Goal: Transaction & Acquisition: Purchase product/service

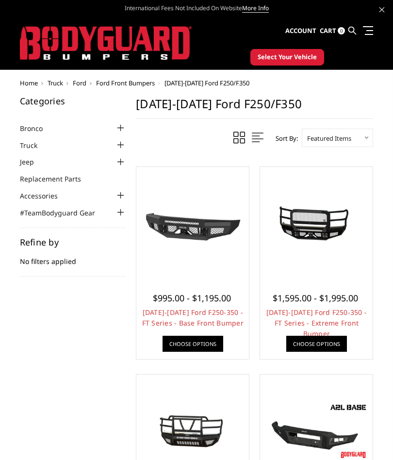
click at [83, 81] on span "Ford" at bounding box center [80, 83] width 14 height 9
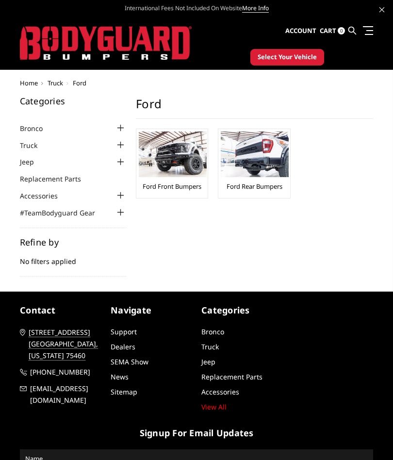
click at [270, 159] on img at bounding box center [255, 154] width 68 height 46
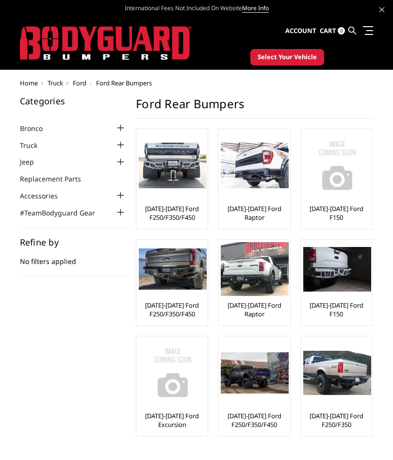
click at [264, 374] on img at bounding box center [255, 372] width 68 height 41
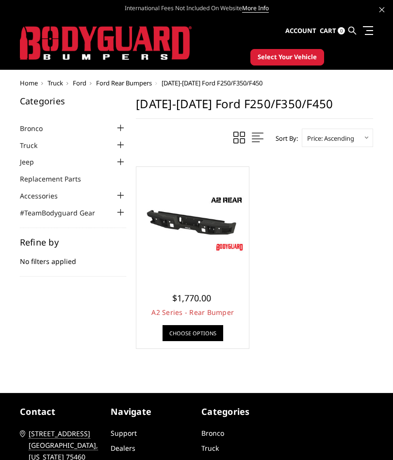
click at [217, 236] on img at bounding box center [193, 223] width 108 height 61
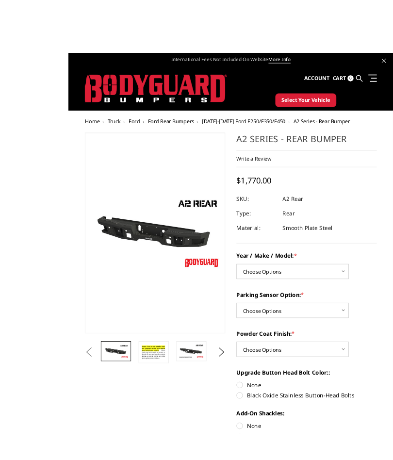
scroll to position [1, 0]
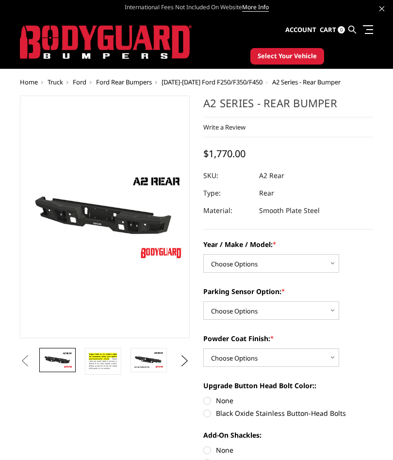
click at [186, 360] on button "Next" at bounding box center [184, 361] width 15 height 15
click at [63, 358] on img at bounding box center [57, 359] width 31 height 17
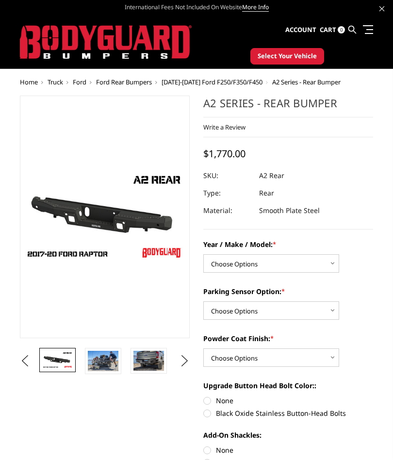
click at [103, 365] on img at bounding box center [103, 361] width 31 height 20
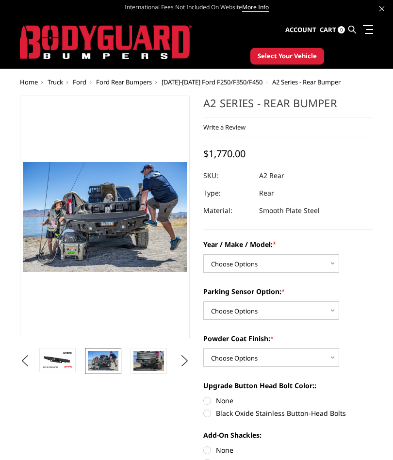
click at [149, 357] on img at bounding box center [148, 361] width 31 height 20
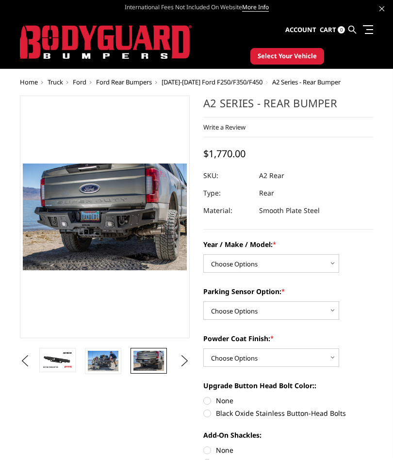
click at [32, 355] on button "Previous" at bounding box center [24, 361] width 15 height 15
click at [23, 368] on button "Previous" at bounding box center [24, 361] width 15 height 15
click at [105, 356] on img at bounding box center [103, 361] width 31 height 21
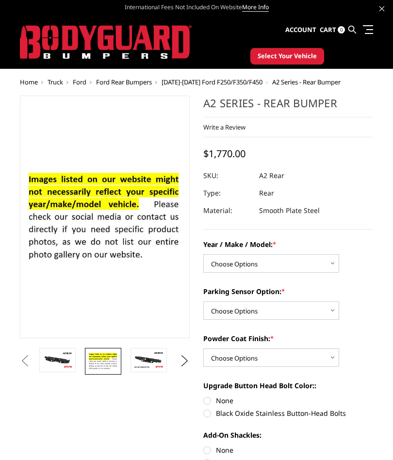
click at [150, 354] on img at bounding box center [148, 359] width 31 height 17
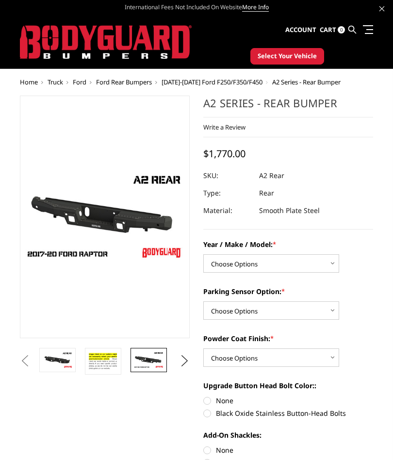
click at [186, 366] on button "Next" at bounding box center [184, 361] width 15 height 15
click at [179, 356] on button "Next" at bounding box center [184, 361] width 15 height 15
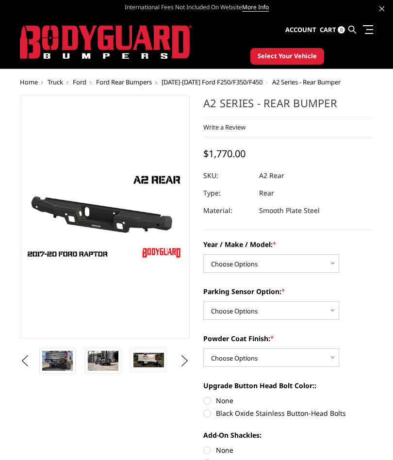
click at [110, 356] on img at bounding box center [103, 361] width 31 height 20
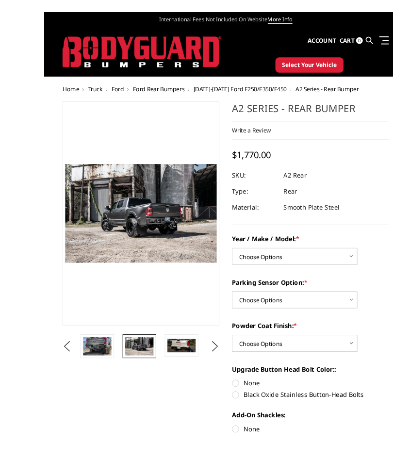
scroll to position [7, 0]
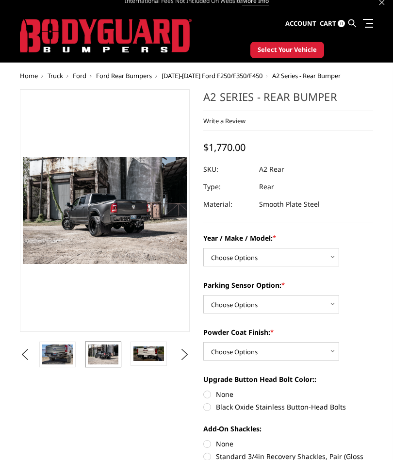
click at [150, 354] on img at bounding box center [148, 353] width 31 height 15
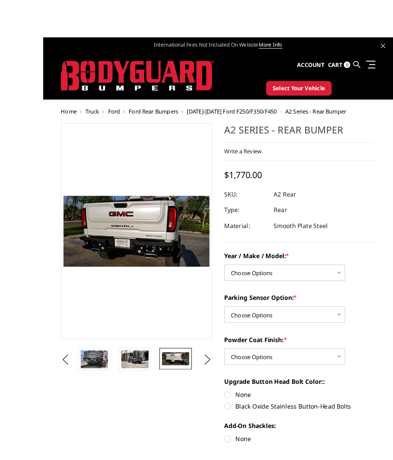
scroll to position [10, 0]
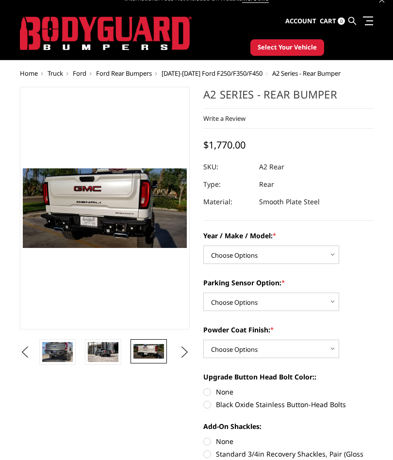
click at [181, 355] on button "Next" at bounding box center [184, 352] width 15 height 15
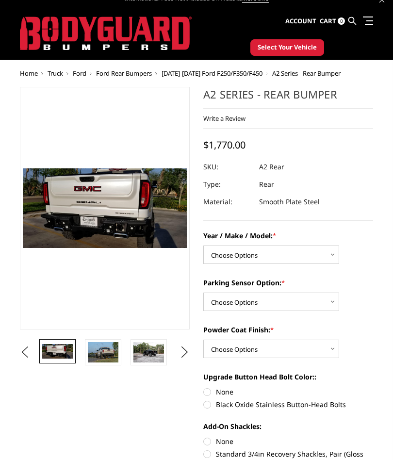
click at [148, 344] on img at bounding box center [148, 352] width 31 height 20
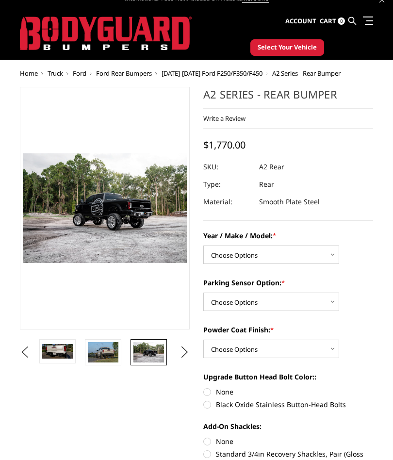
click at [180, 350] on button "Next" at bounding box center [184, 352] width 15 height 15
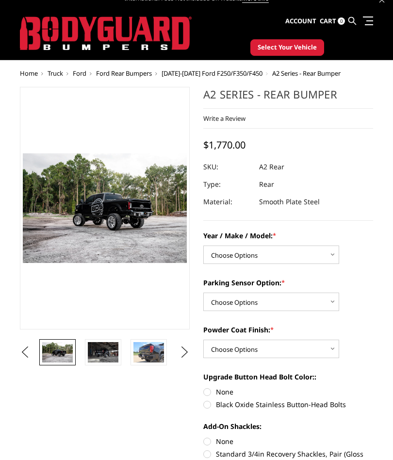
click at [153, 348] on img at bounding box center [148, 352] width 31 height 20
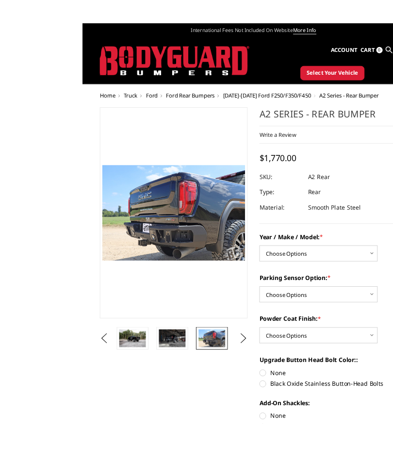
scroll to position [1, 0]
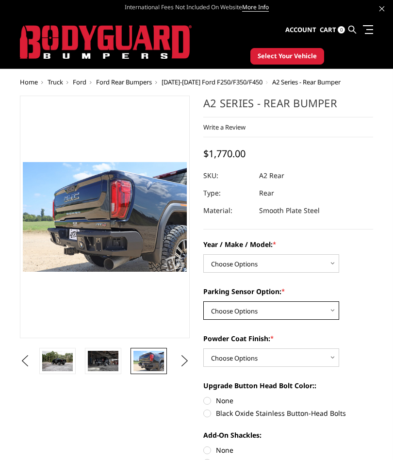
click at [338, 309] on select "Choose Options Yes - With sensor cutouts No - Without sensor cutouts" at bounding box center [271, 310] width 136 height 18
select select "565"
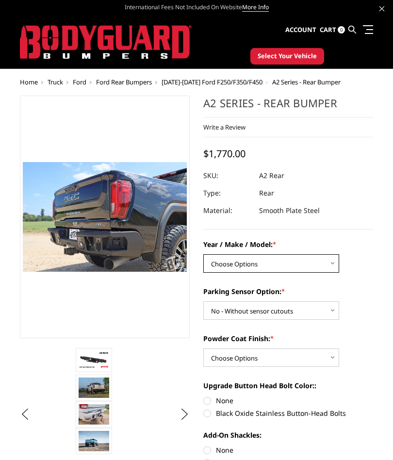
click at [330, 262] on select "Choose Options Chevrolet/GMC 20-24 2500 / 3500 Chevrolet/GMC 15-19 2500 / 3500 …" at bounding box center [271, 263] width 136 height 18
select select "1466"
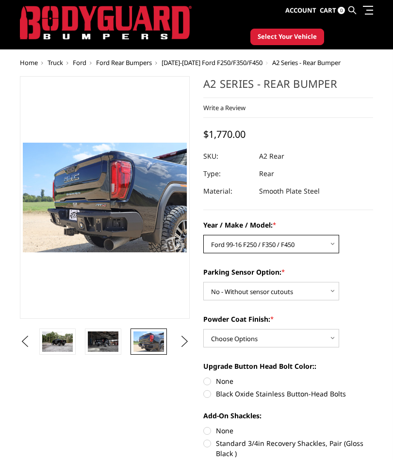
scroll to position [33, 0]
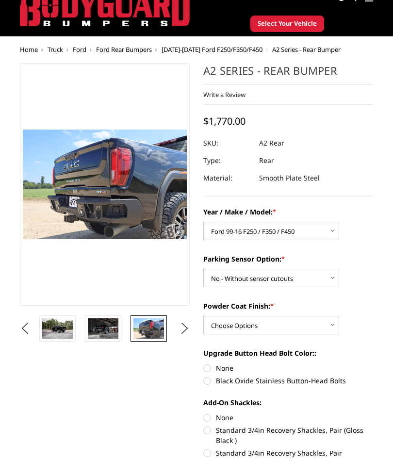
click at [331, 327] on select "Choose Options Bare metal (included) Texture black powder coat" at bounding box center [271, 325] width 136 height 18
select select "549"
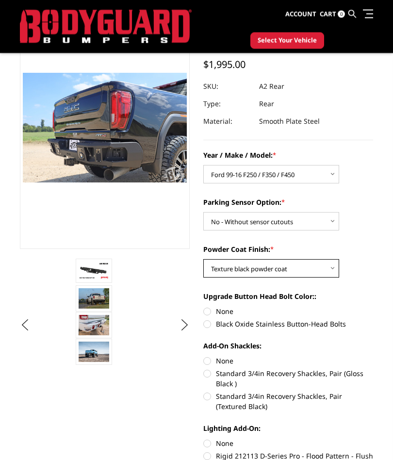
scroll to position [65, 0]
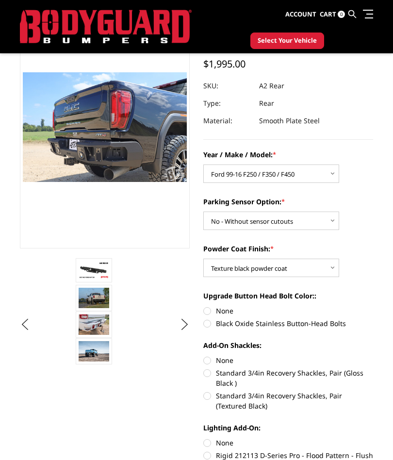
click at [211, 325] on label "Black Oxide Stainless Button-Head Bolts" at bounding box center [288, 323] width 170 height 10
click at [373, 306] on input "Black Oxide Stainless Button-Head Bolts" at bounding box center [373, 306] width 0 height 0
radio input "true"
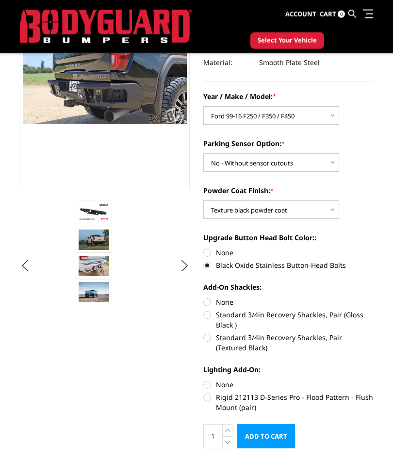
scroll to position [122, 0]
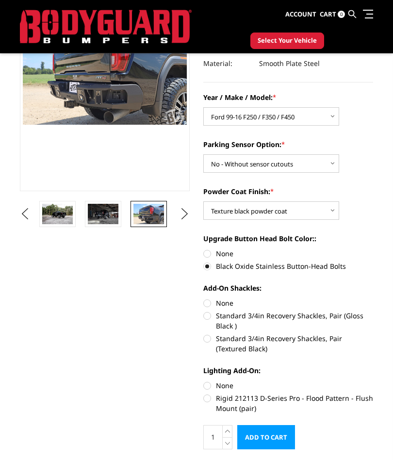
click at [215, 397] on label "Rigid 212113 D-Series Pro - Flood Pattern - Flush Mount (pair)" at bounding box center [288, 403] width 170 height 20
click at [373, 381] on input "Rigid 212113 D-Series Pro - Flood Pattern - Flush Mount (pair)" at bounding box center [373, 380] width 0 height 0
radio input "true"
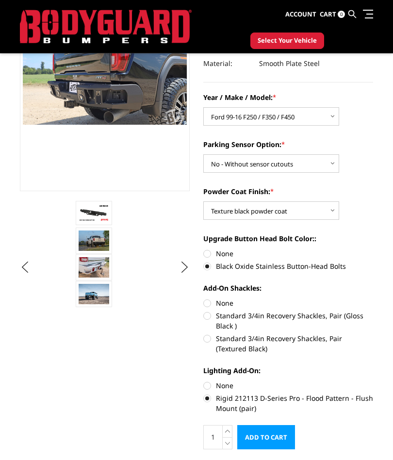
click at [211, 339] on label "Standard 3/4in Recovery Shackles, Pair (Textured Black)" at bounding box center [288, 343] width 170 height 20
click at [373, 311] on input "Standard 3/4in Recovery Shackles, Pair (Textured Black)" at bounding box center [373, 310] width 0 height 0
radio input "true"
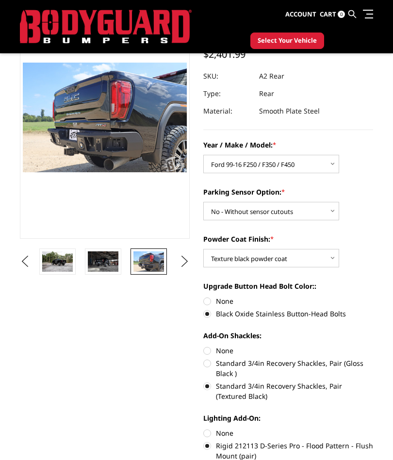
scroll to position [65, 0]
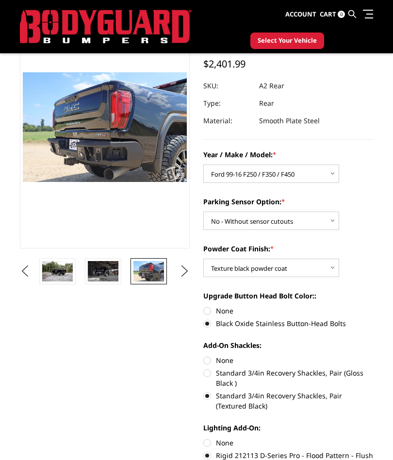
click at [215, 359] on label "None" at bounding box center [288, 360] width 170 height 10
click at [204, 355] on input "None" at bounding box center [203, 355] width 0 height 0
radio input "true"
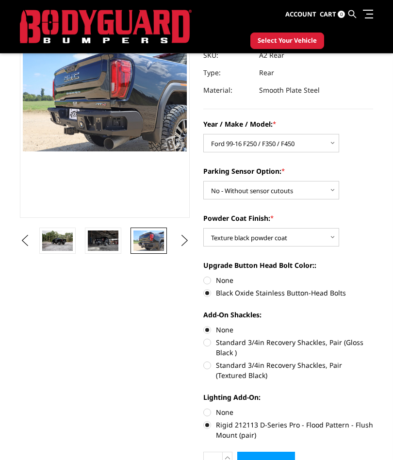
scroll to position [95, 0]
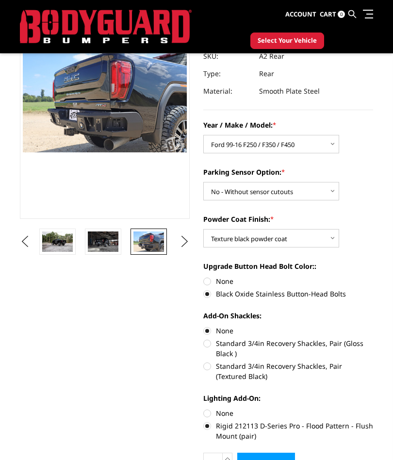
click at [213, 279] on label "None" at bounding box center [288, 281] width 170 height 10
click at [204, 276] on input "None" at bounding box center [203, 276] width 0 height 0
radio input "true"
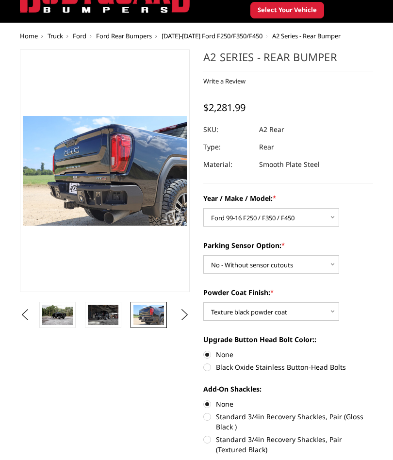
scroll to position [47, 0]
click at [213, 438] on label "Standard 3/4in Recovery Shackles, Pair (Textured Black)" at bounding box center [288, 444] width 170 height 20
click at [373, 412] on input "Standard 3/4in Recovery Shackles, Pair (Textured Black)" at bounding box center [373, 411] width 0 height 0
radio input "true"
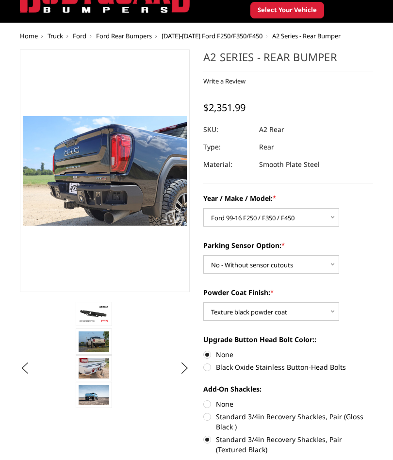
click at [211, 417] on label "Standard 3/4in Recovery Shackles, Pair (Gloss Black )" at bounding box center [288, 421] width 170 height 20
click at [373, 399] on input "Standard 3/4in Recovery Shackles, Pair (Gloss Black )" at bounding box center [373, 399] width 0 height 0
radio input "true"
click at [212, 443] on label "Standard 3/4in Recovery Shackles, Pair (Textured Black)" at bounding box center [288, 444] width 170 height 20
click at [373, 412] on input "Standard 3/4in Recovery Shackles, Pair (Textured Black)" at bounding box center [373, 411] width 0 height 0
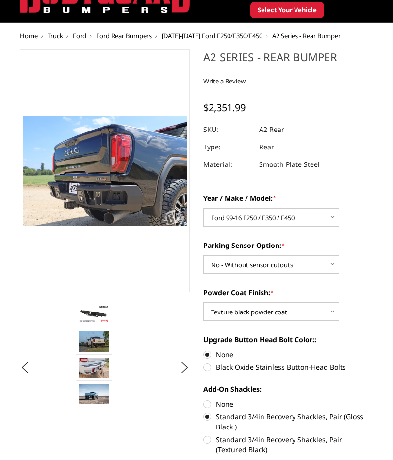
radio input "true"
click at [339, 262] on select "Choose Options Yes - With sensor cutouts No - Without sensor cutouts" at bounding box center [271, 264] width 136 height 18
click at [330, 265] on select "Choose Options Yes - With sensor cutouts No - Without sensor cutouts" at bounding box center [271, 264] width 136 height 18
select select "565"
click at [214, 368] on label "Black Oxide Stainless Button-Head Bolts" at bounding box center [288, 367] width 170 height 10
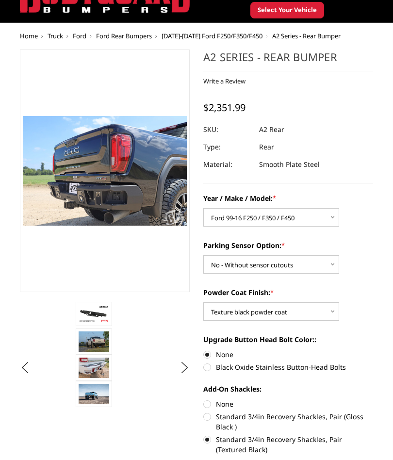
click at [373, 350] on input "Black Oxide Stainless Button-Head Bolts" at bounding box center [373, 349] width 0 height 0
radio input "true"
